Goal: Task Accomplishment & Management: Use online tool/utility

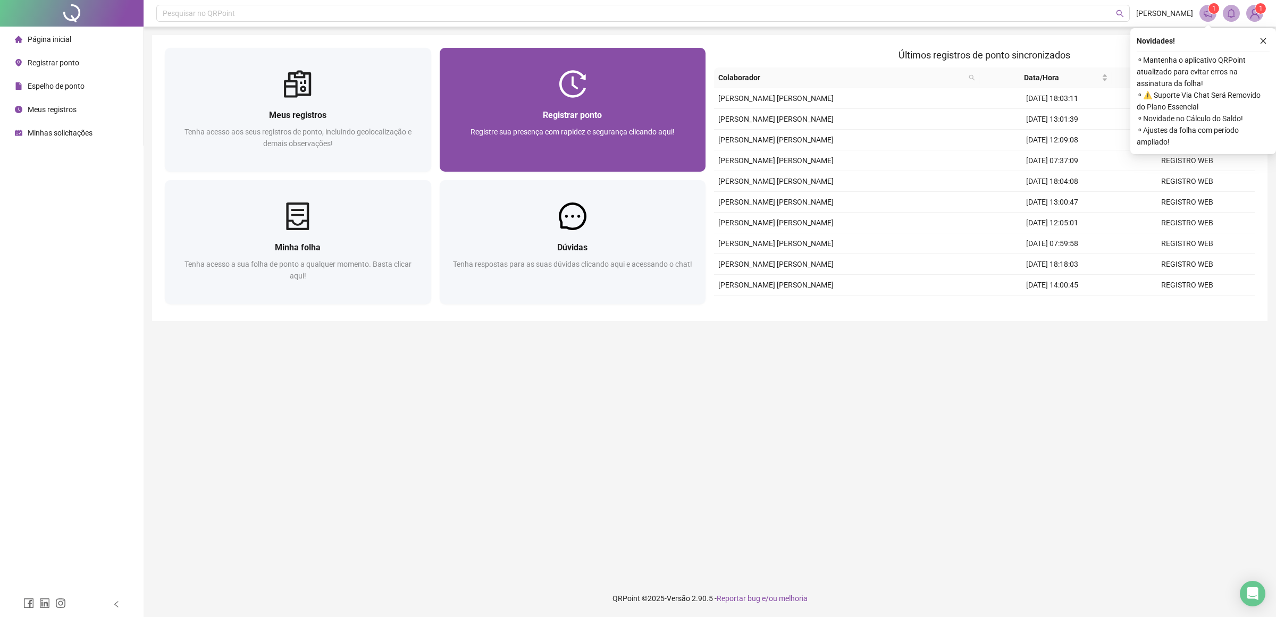
click at [549, 78] on div at bounding box center [573, 84] width 266 height 28
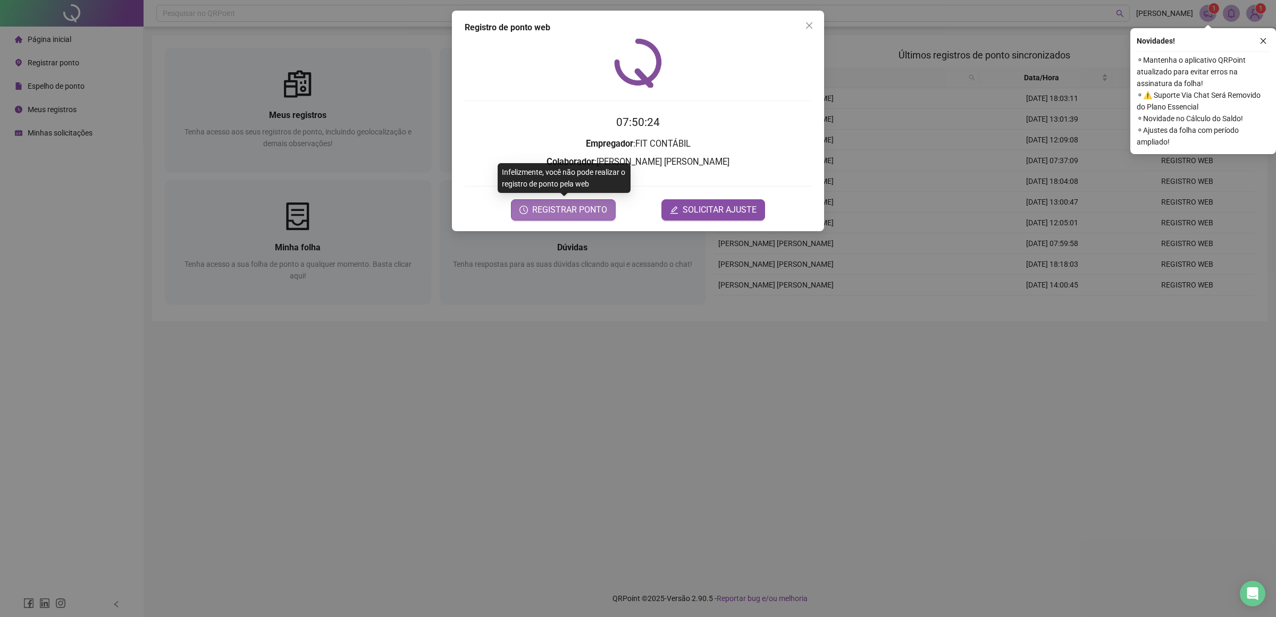
click at [551, 208] on span "REGISTRAR PONTO" at bounding box center [569, 210] width 75 height 13
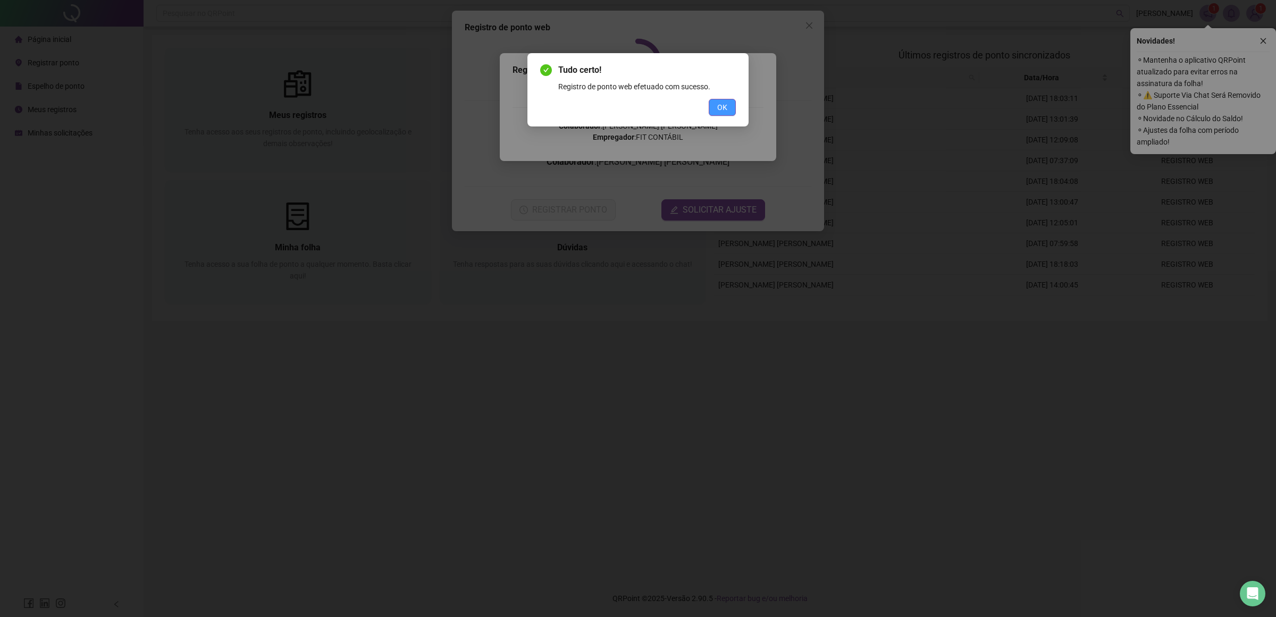
click at [727, 104] on span "OK" at bounding box center [722, 108] width 10 height 12
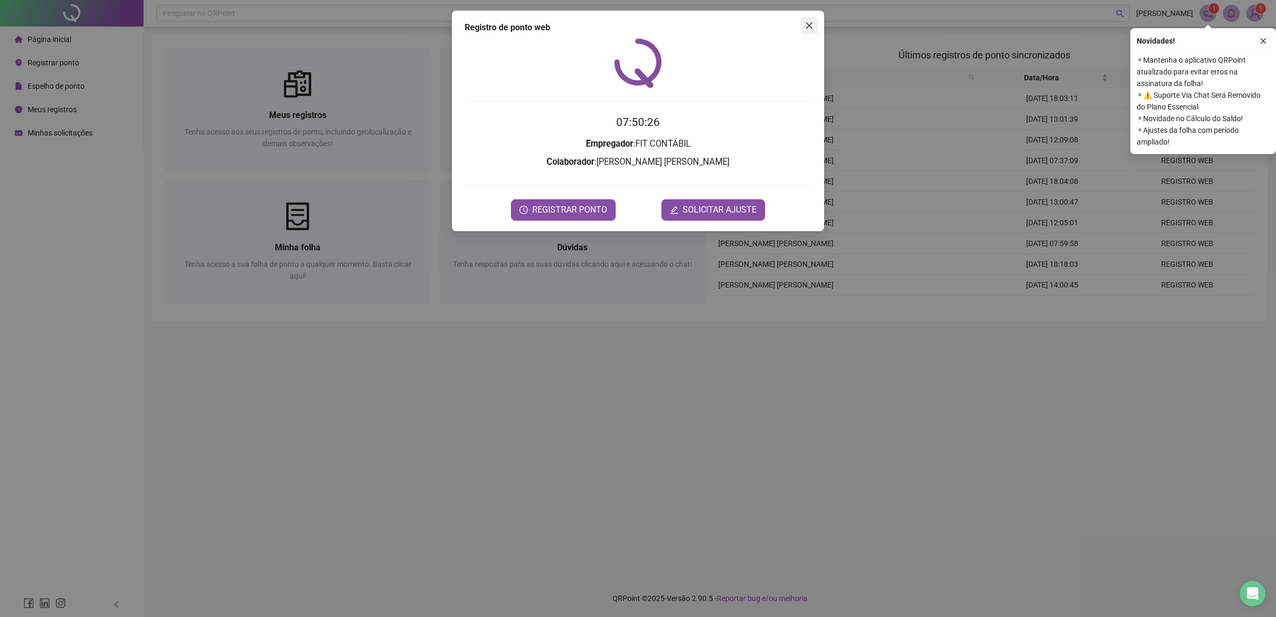
drag, startPoint x: 805, startPoint y: 18, endPoint x: 631, endPoint y: 0, distance: 174.3
click at [805, 19] on button "Close" at bounding box center [809, 25] width 17 height 17
